Goal: Register for event/course

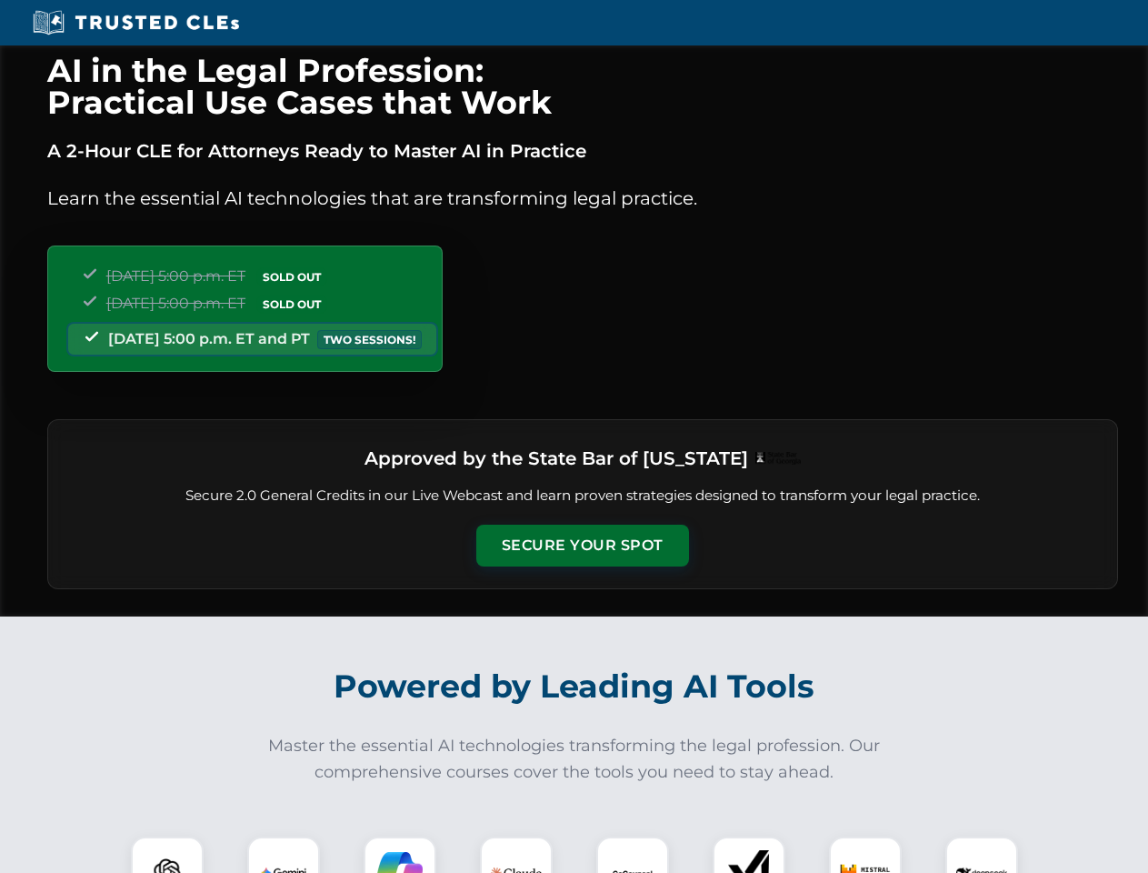
click at [582, 545] on button "Secure Your Spot" at bounding box center [582, 545] width 213 height 42
